Goal: Information Seeking & Learning: Understand process/instructions

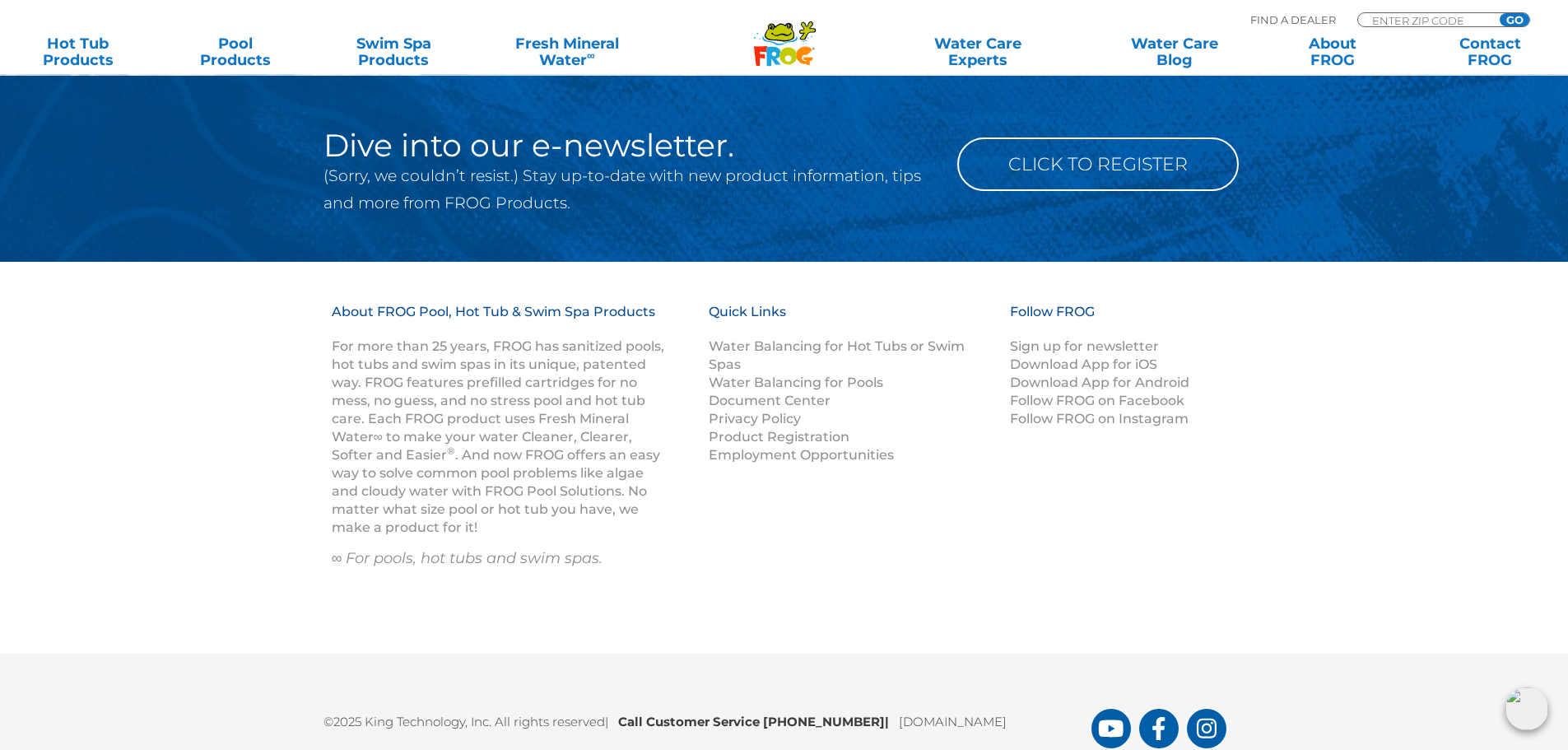
scroll to position [2188, 0]
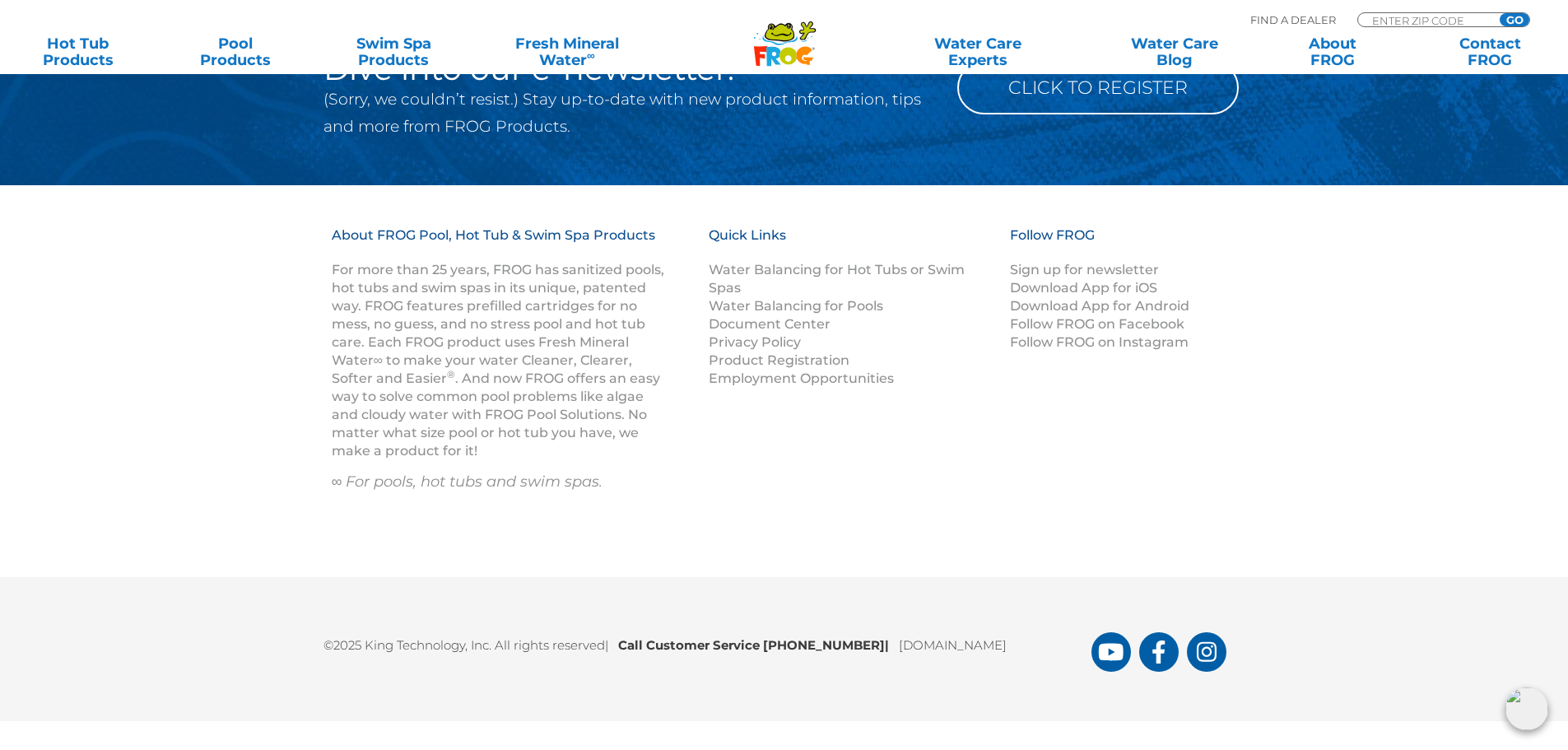
drag, startPoint x: 868, startPoint y: 649, endPoint x: 627, endPoint y: 660, distance: 241.3
click at [627, 660] on div "©2025 King Technology, Inc. All rights reserved | Call Customer Service 1-800-2…" at bounding box center [784, 649] width 988 height 45
click at [766, 270] on link "Water Balancing for Hot Tubs or Swim Spas" at bounding box center [837, 278] width 256 height 34
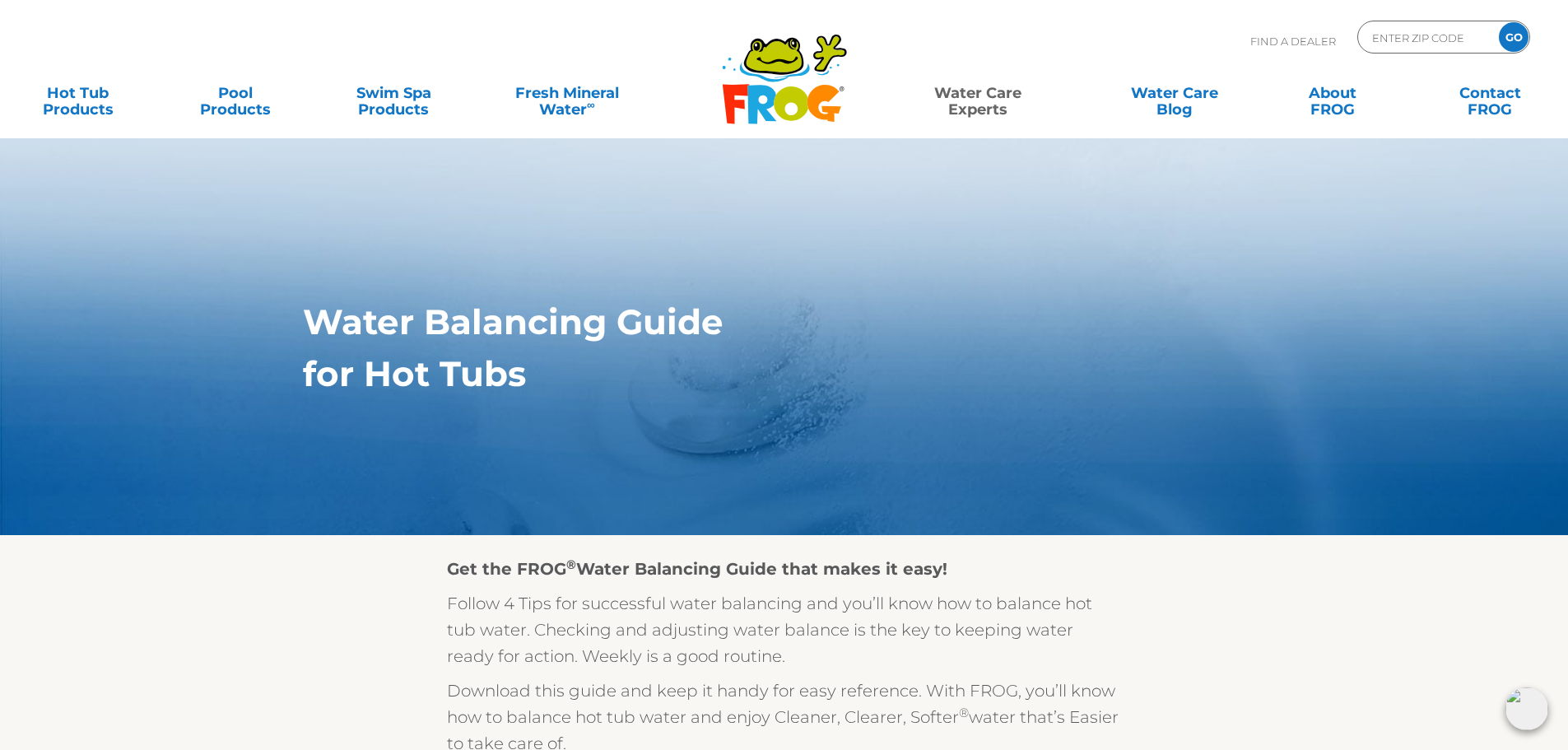
click at [838, 105] on icon ".st130{clip-path:url(#SVGID_2_);fill-rule:evenodd;clip-rule:evenodd;fill:#C3CC0…" at bounding box center [784, 79] width 127 height 92
click at [798, 104] on icon at bounding box center [791, 103] width 35 height 35
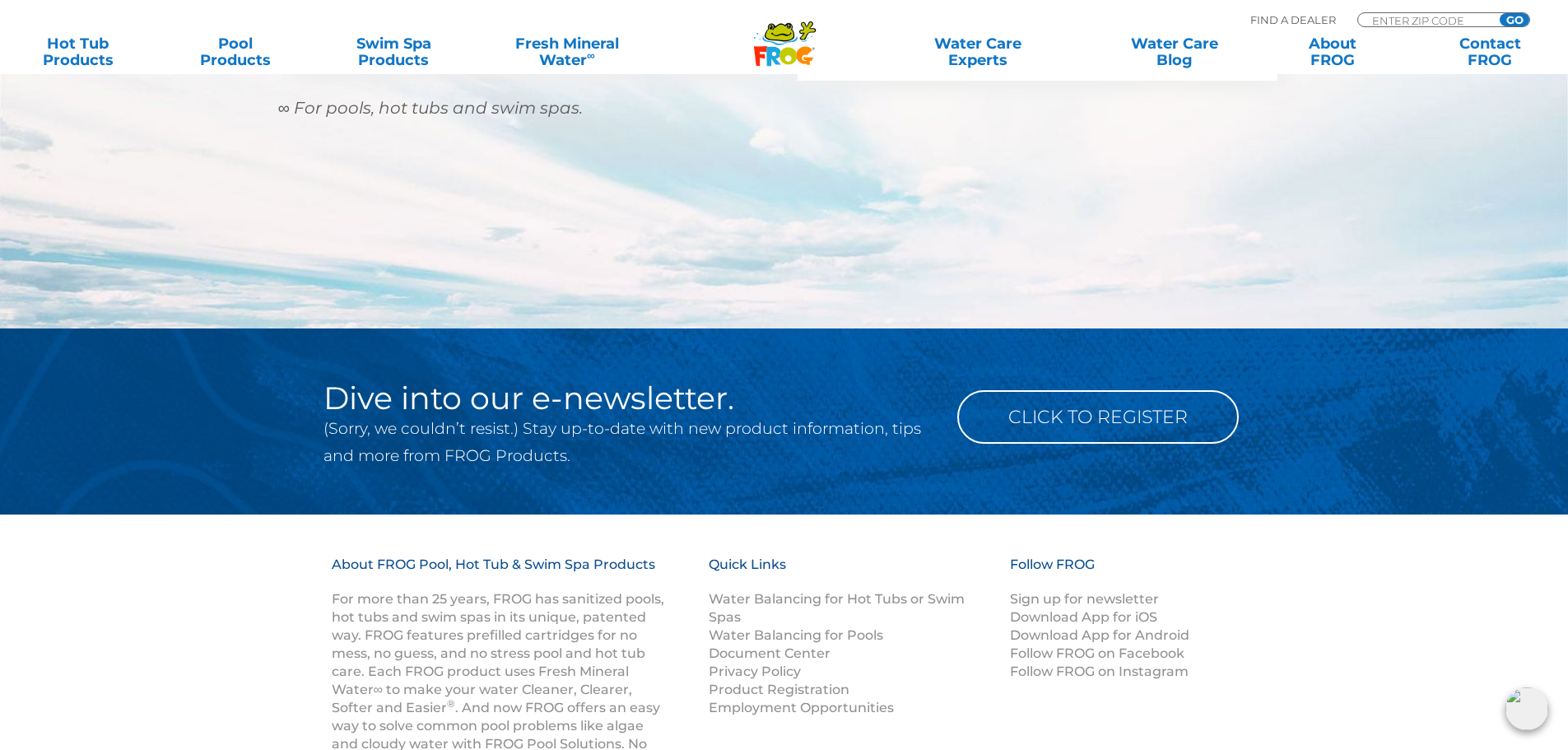
scroll to position [2188, 0]
